Goal: Navigation & Orientation: Find specific page/section

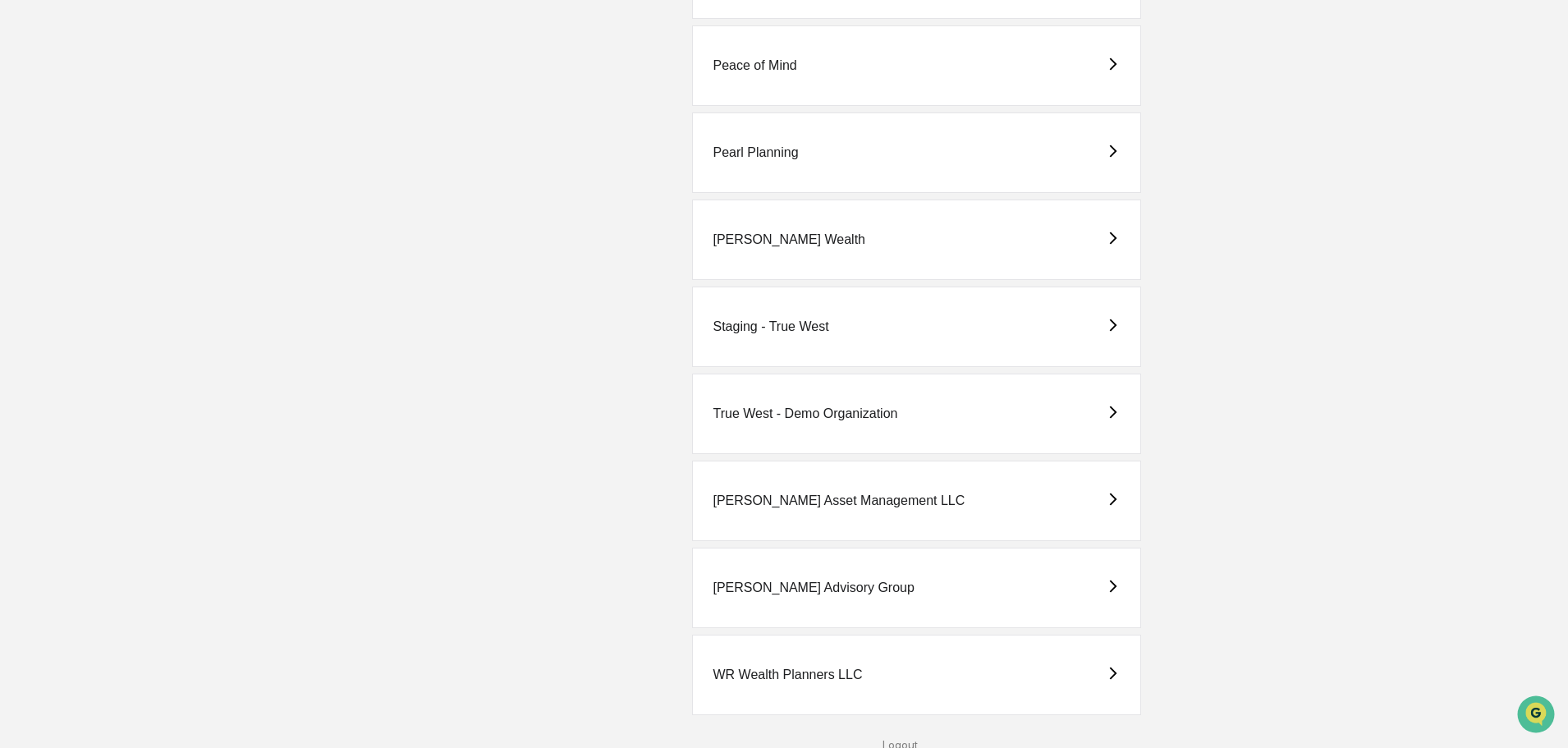
scroll to position [2068, 0]
click at [797, 493] on div "[PERSON_NAME] Asset Management LLC" at bounding box center [838, 497] width 252 height 15
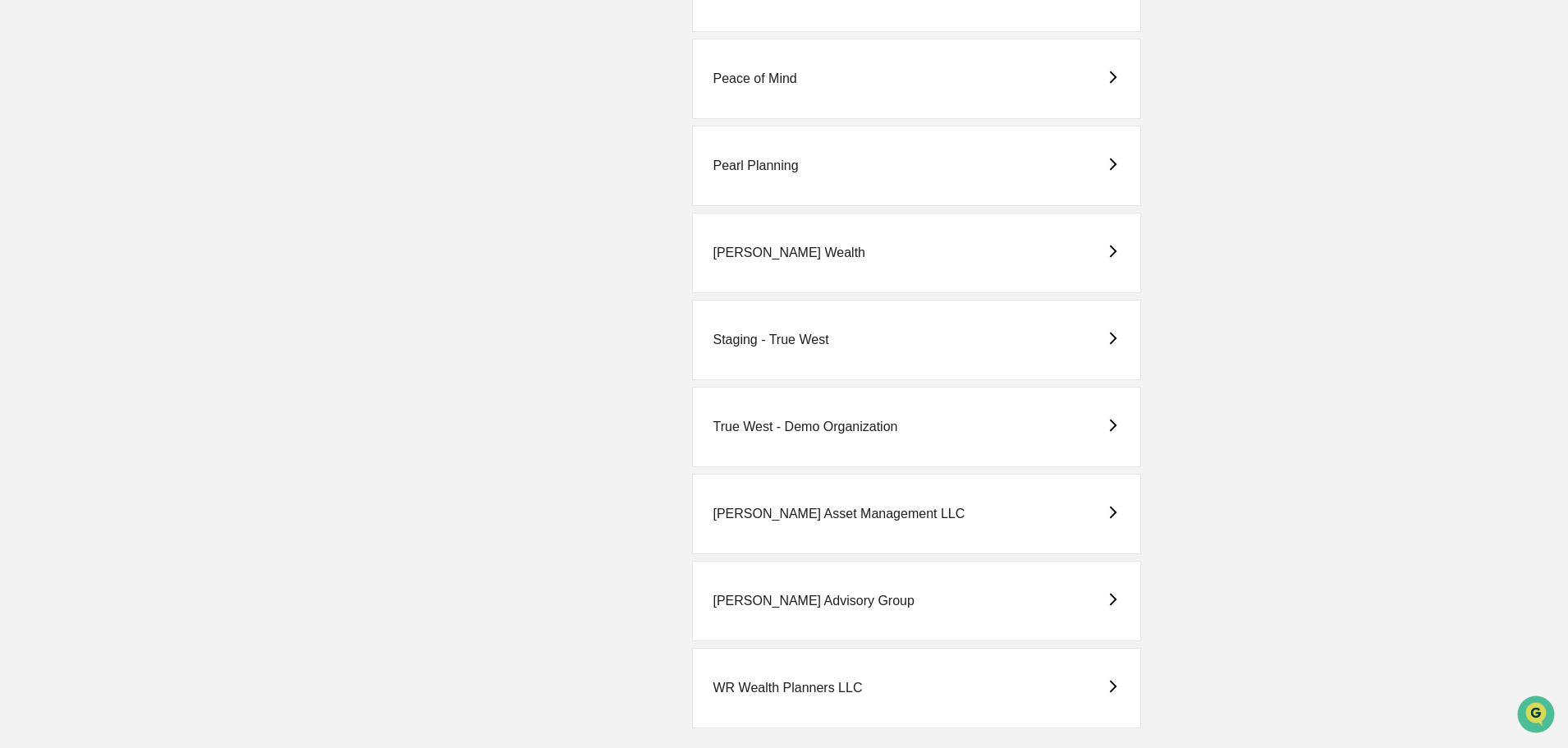
scroll to position [2068, 0]
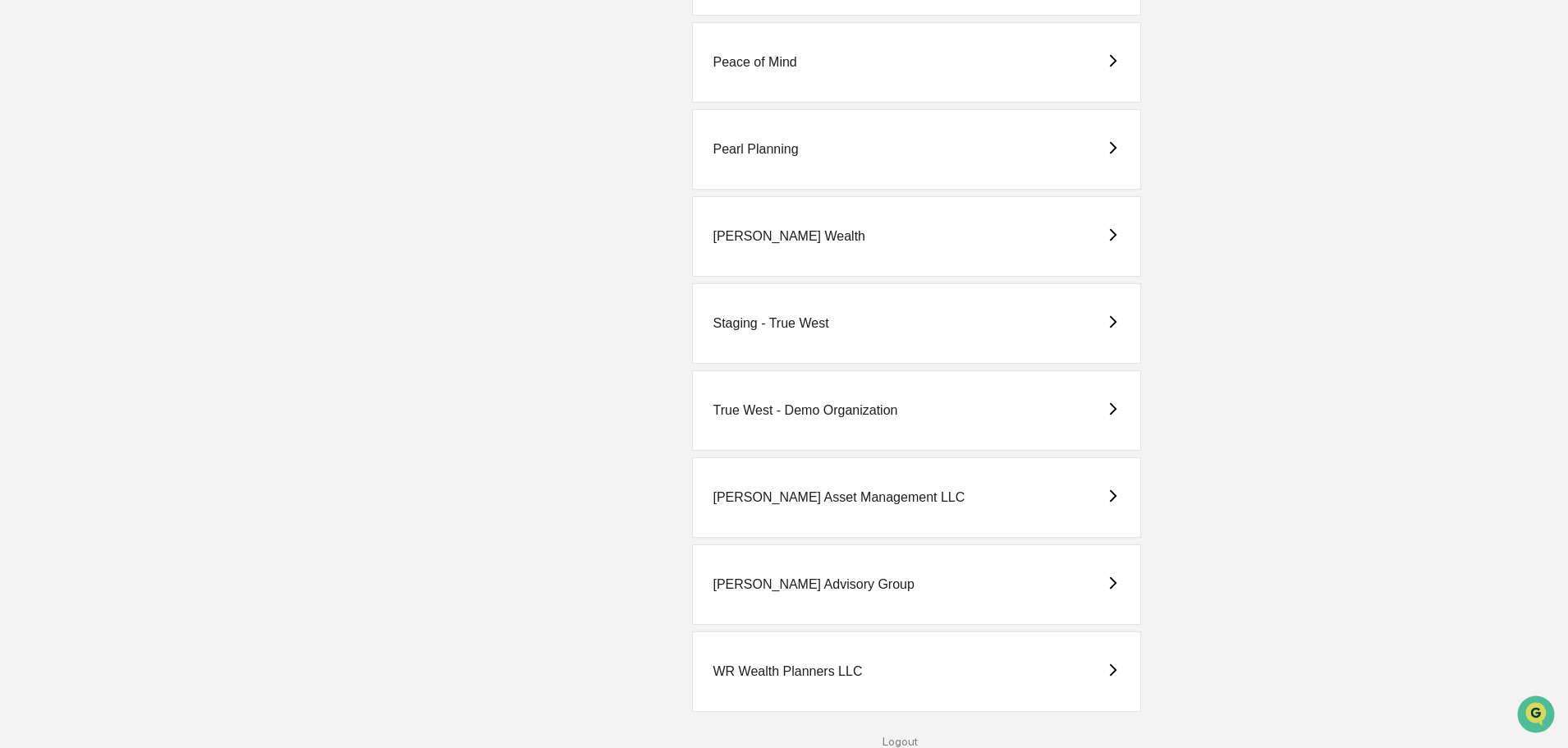
click at [765, 584] on div "[PERSON_NAME] Advisory Group" at bounding box center [813, 584] width 201 height 15
